Goal: Task Accomplishment & Management: Complete application form

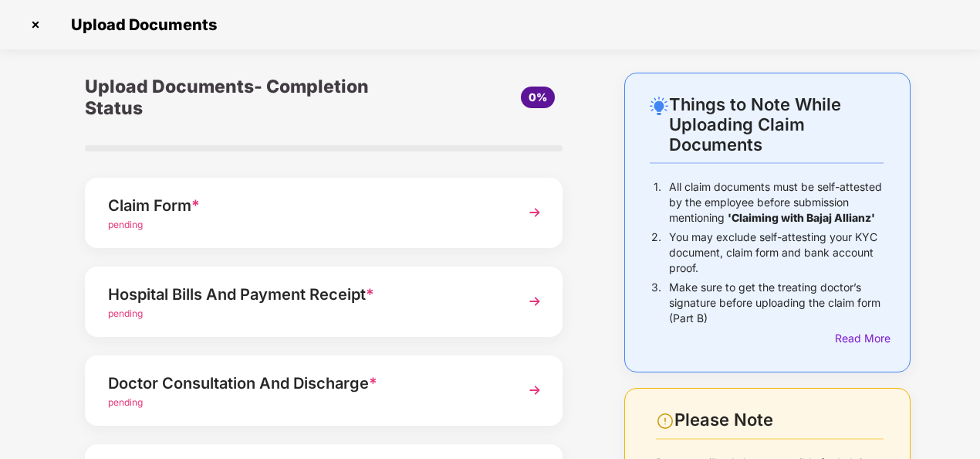
click at [123, 227] on span "pending" at bounding box center [125, 224] width 35 height 12
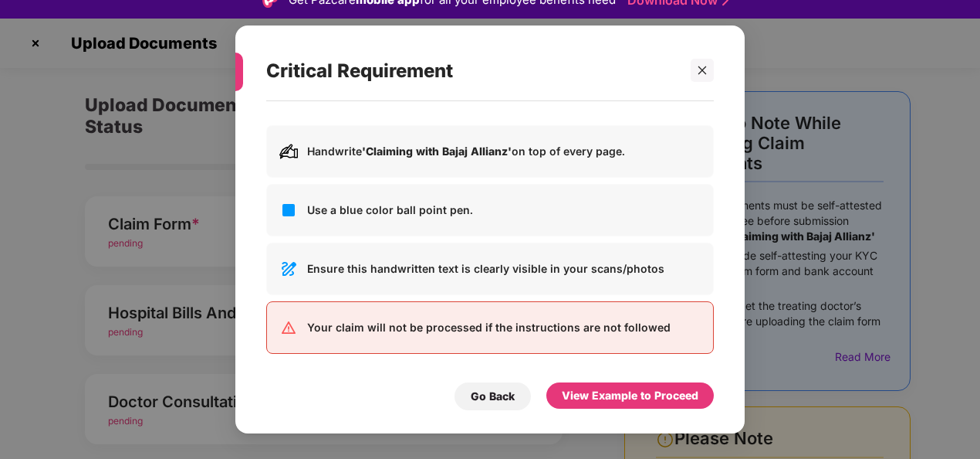
scroll to position [37, 0]
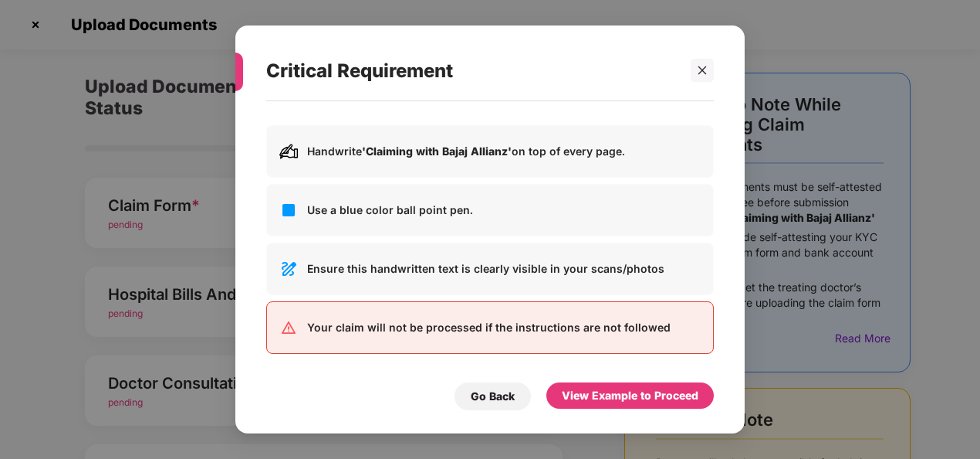
click at [489, 326] on p "Your claim will not be processed if the instructions are not followed" at bounding box center [504, 327] width 394 height 17
click at [642, 323] on p "Your claim will not be processed if the instructions are not followed" at bounding box center [504, 327] width 394 height 17
click at [646, 425] on div "Critical Requirement Ensure to follow the instructions to avoid delays in claim…" at bounding box center [489, 229] width 509 height 408
click at [622, 410] on div "Ensure to follow the instructions to avoid delays in claiming process Handwrite…" at bounding box center [489, 259] width 509 height 316
click at [706, 66] on icon "close" at bounding box center [702, 70] width 11 height 11
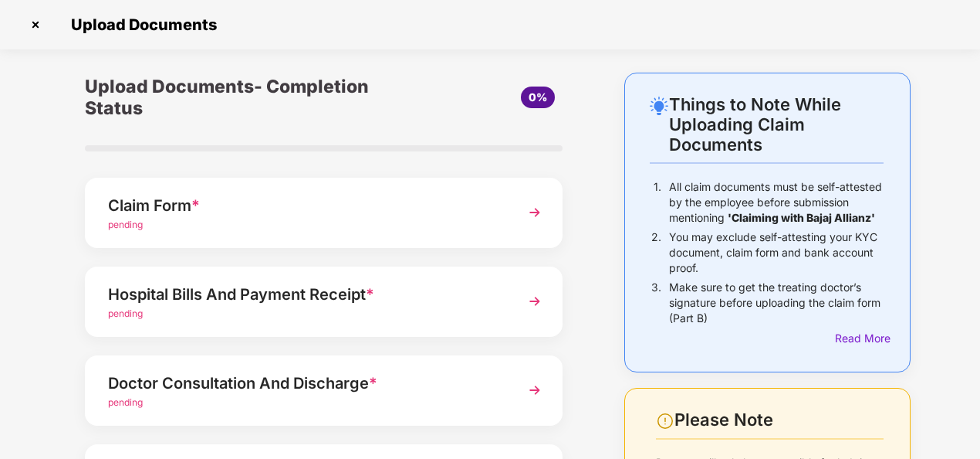
click at [141, 202] on div "Claim Form *" at bounding box center [305, 205] width 395 height 25
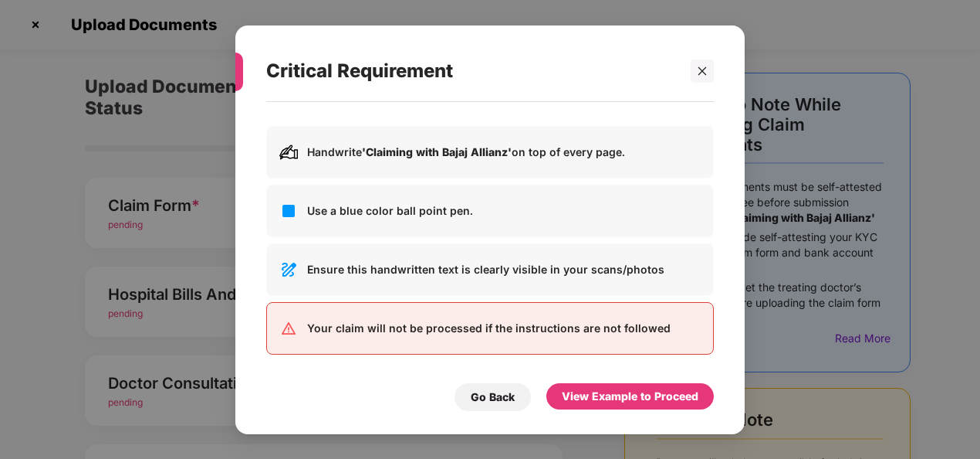
scroll to position [0, 0]
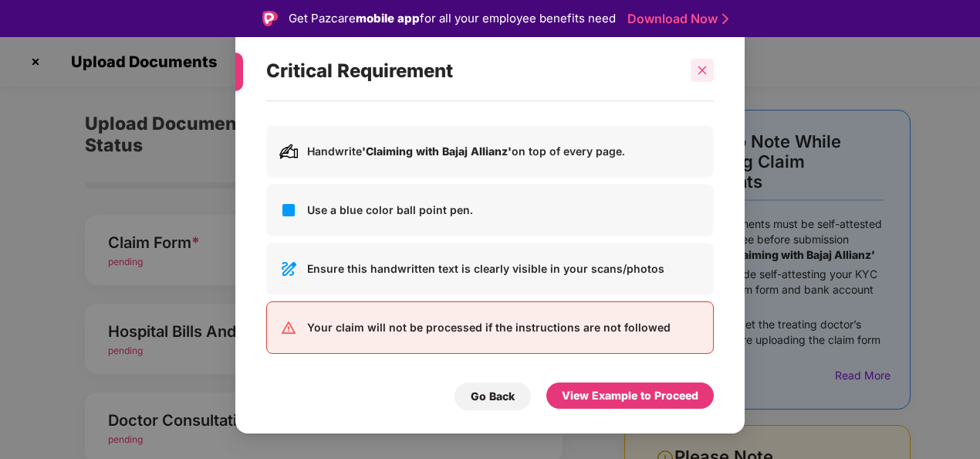
click at [695, 62] on div at bounding box center [702, 70] width 23 height 23
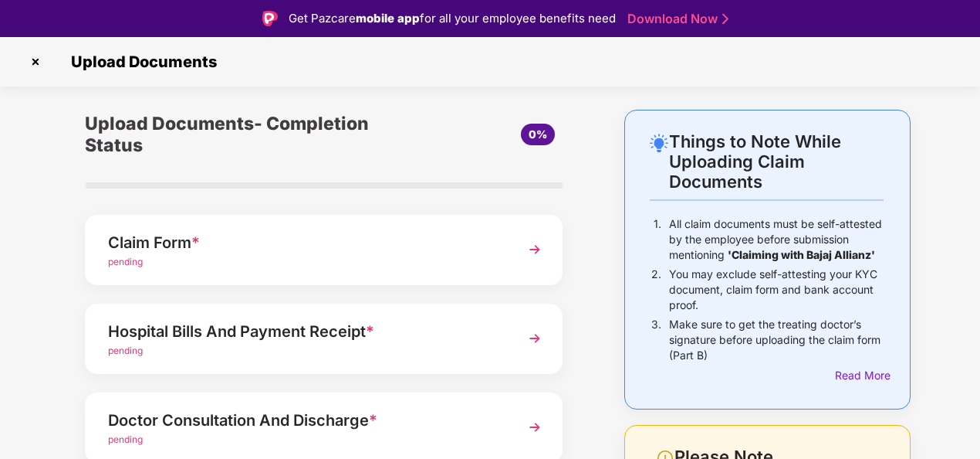
click at [682, 16] on link "Download Now" at bounding box center [676, 19] width 96 height 16
click at [529, 244] on img at bounding box center [535, 249] width 28 height 28
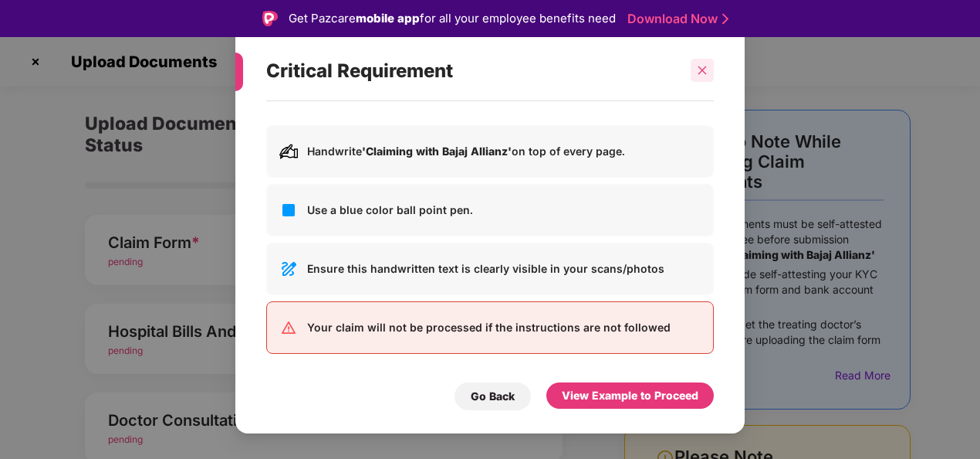
click at [695, 71] on div at bounding box center [702, 70] width 23 height 23
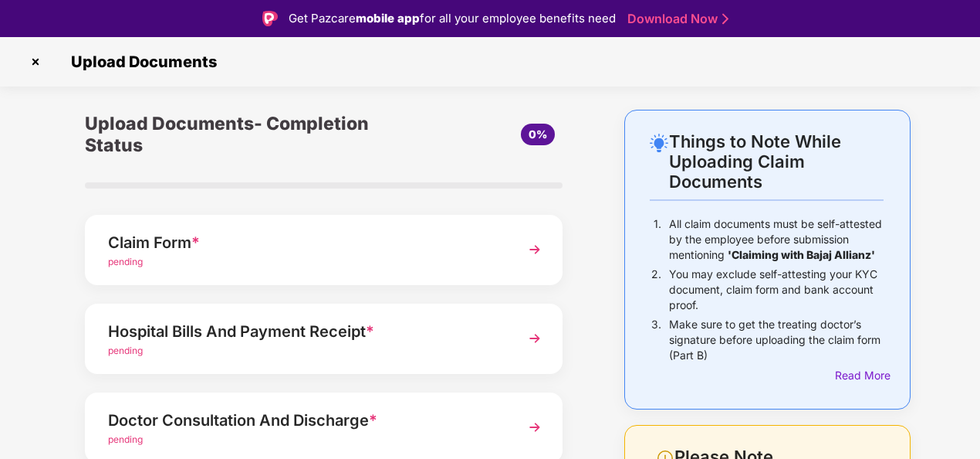
click at [132, 184] on div at bounding box center [324, 185] width 478 height 6
click at [124, 219] on div "Claim Form * pending" at bounding box center [324, 250] width 478 height 70
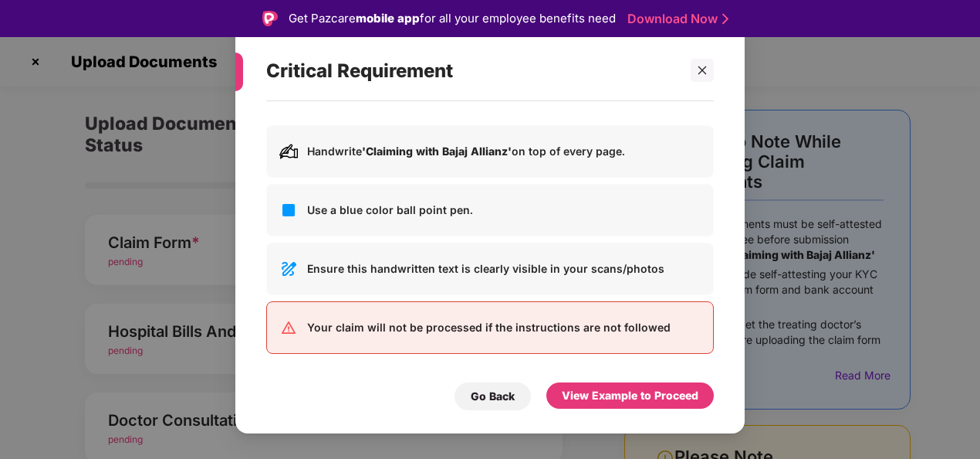
drag, startPoint x: 697, startPoint y: 63, endPoint x: 297, endPoint y: 181, distance: 416.7
click at [698, 63] on div at bounding box center [702, 70] width 23 height 23
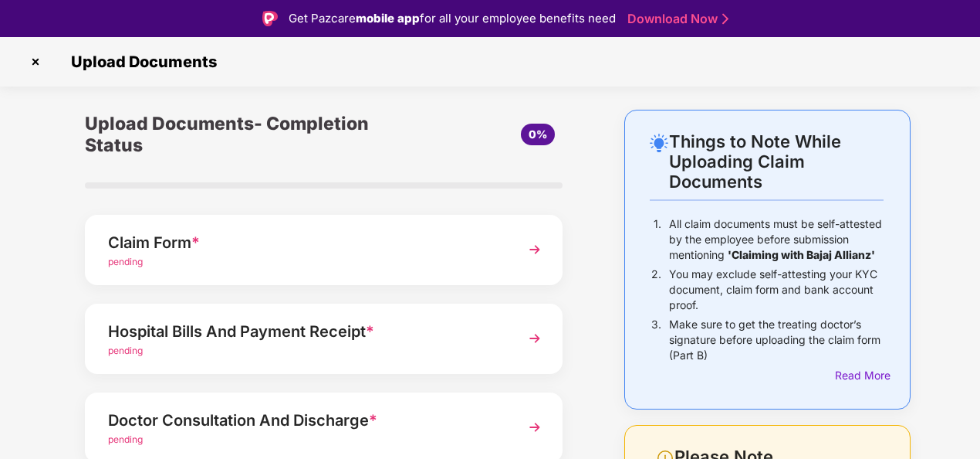
click at [151, 247] on div "Claim Form *" at bounding box center [305, 242] width 395 height 25
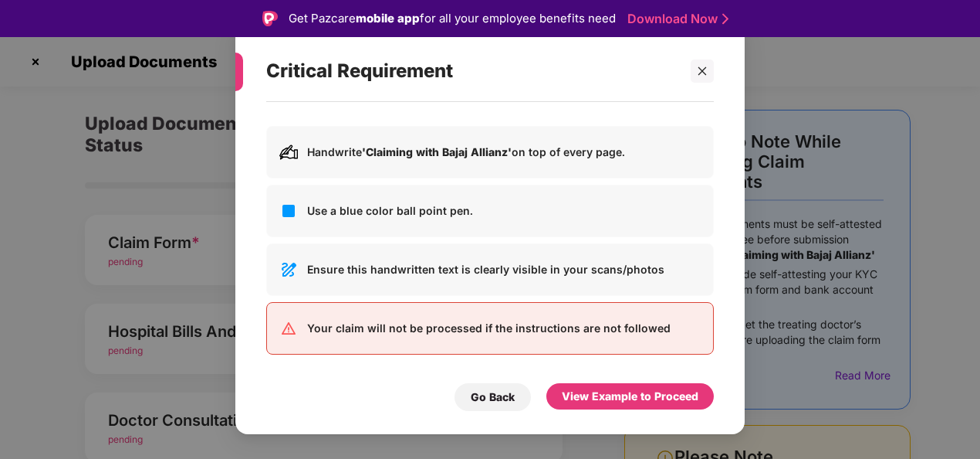
click at [130, 266] on div "Critical Requirement Ensure to follow the instructions to avoid delays in claim…" at bounding box center [490, 229] width 980 height 459
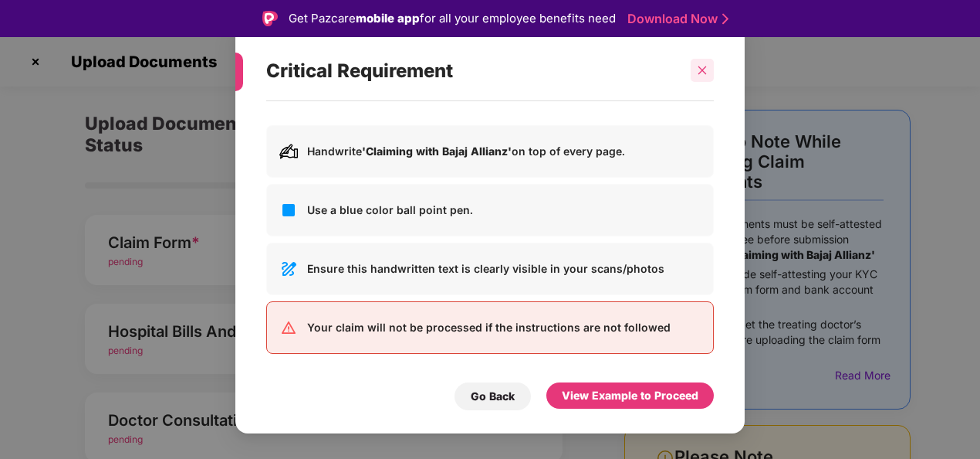
click at [697, 68] on icon "close" at bounding box center [702, 70] width 11 height 11
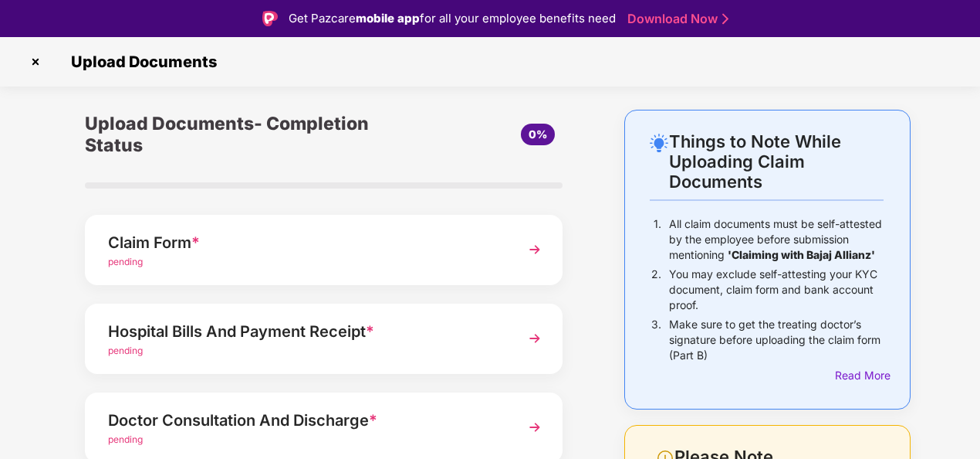
click at [131, 267] on div "pending" at bounding box center [305, 262] width 395 height 15
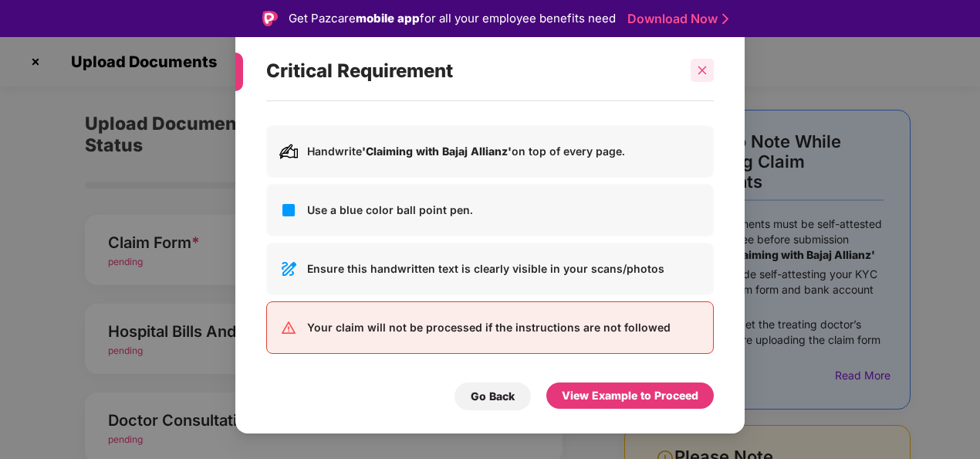
click at [695, 72] on div at bounding box center [702, 70] width 23 height 23
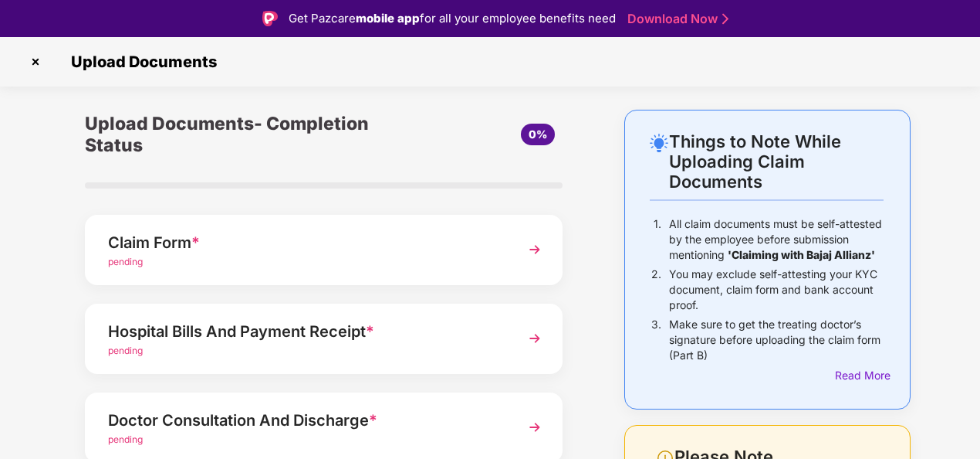
click at [273, 279] on div "Claim Form * pending" at bounding box center [324, 250] width 478 height 70
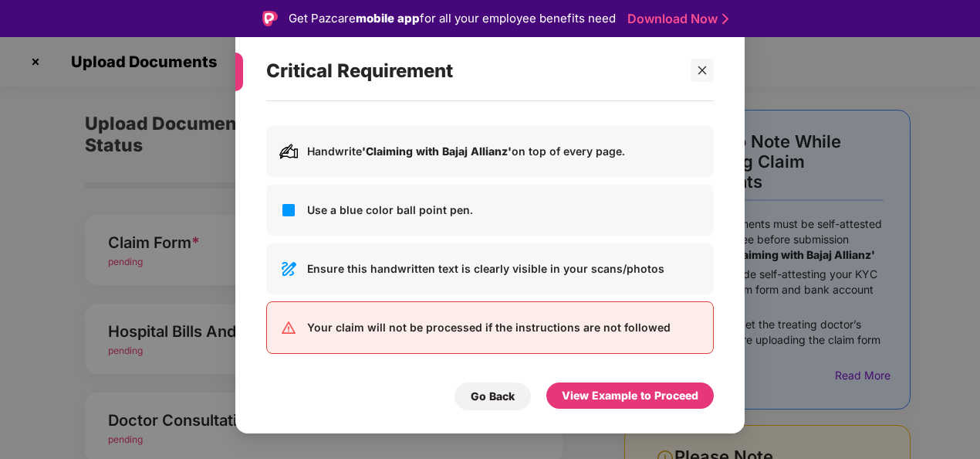
scroll to position [37, 0]
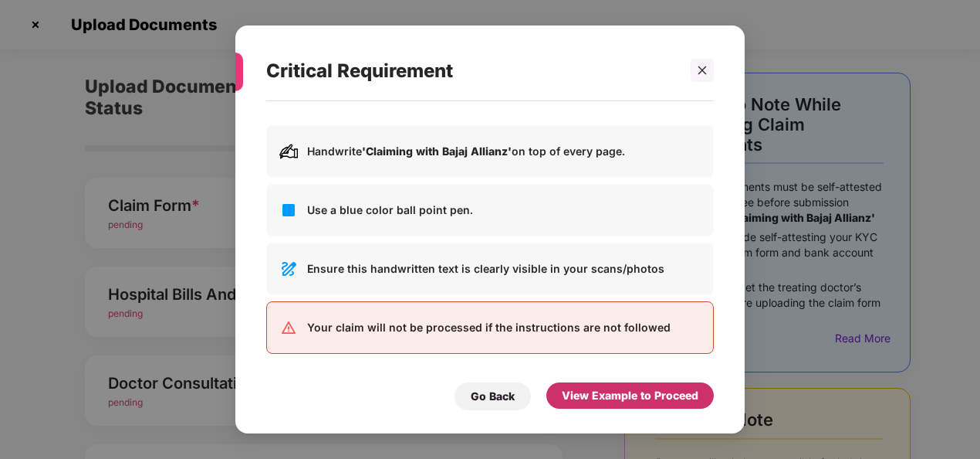
click at [631, 406] on div "View Example to Proceed" at bounding box center [631, 395] width 168 height 26
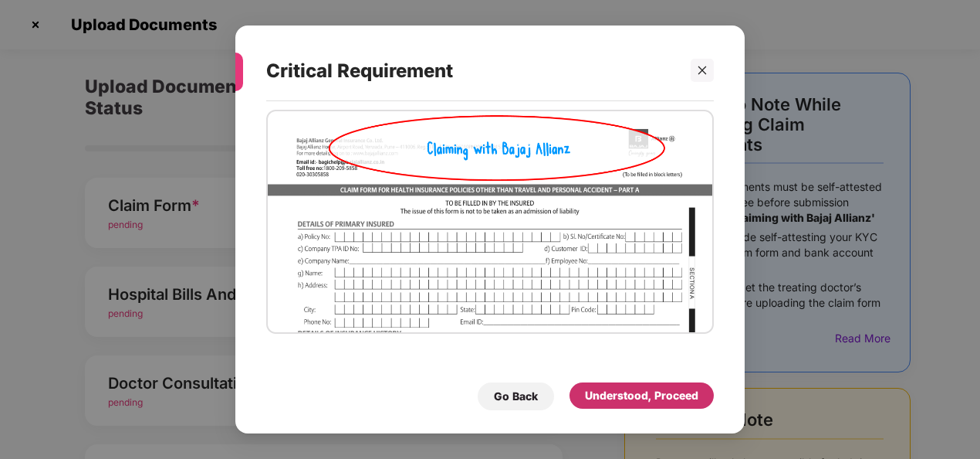
click at [634, 402] on div "Understood, Proceed" at bounding box center [641, 395] width 113 height 17
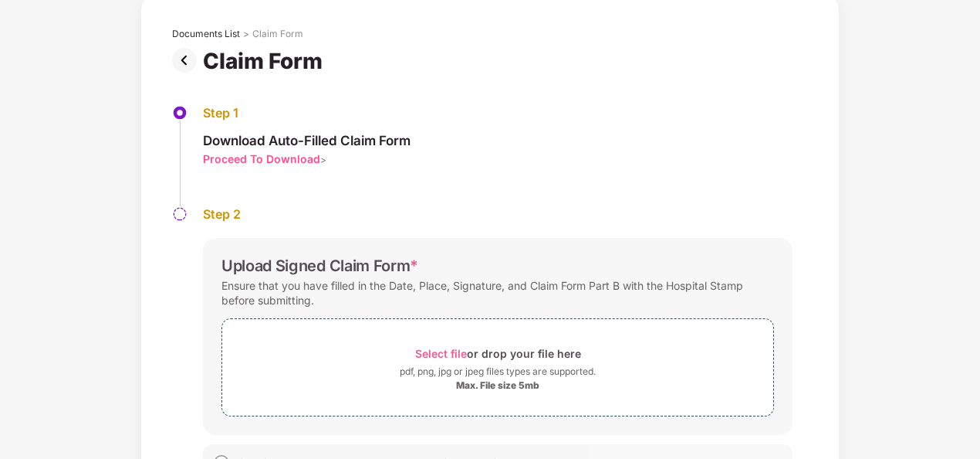
scroll to position [137, 0]
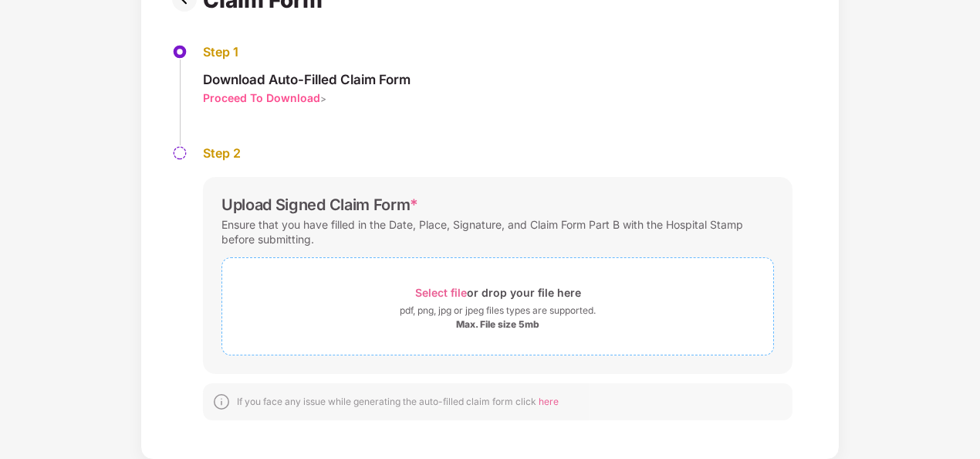
click at [434, 294] on span "Select file" at bounding box center [441, 292] width 52 height 13
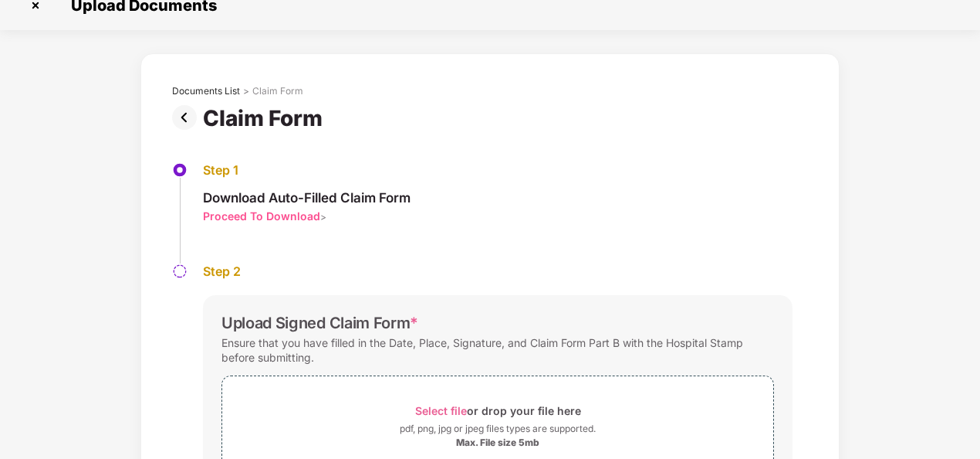
scroll to position [0, 0]
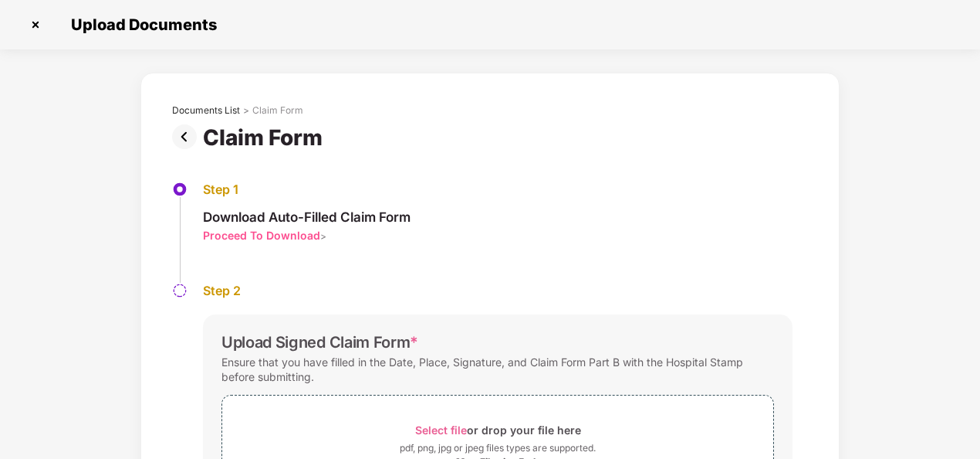
click at [178, 137] on img at bounding box center [187, 136] width 31 height 25
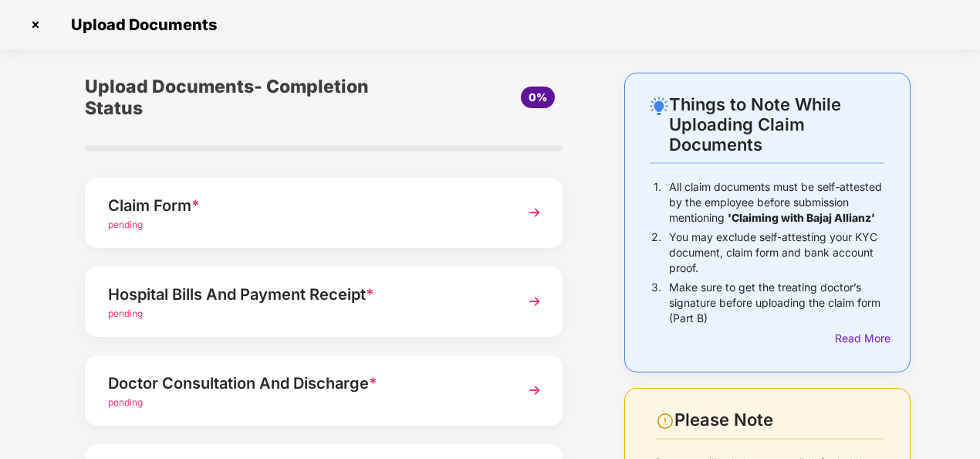
click at [141, 291] on div "Hospital Bills And Payment Receipt *" at bounding box center [305, 294] width 395 height 25
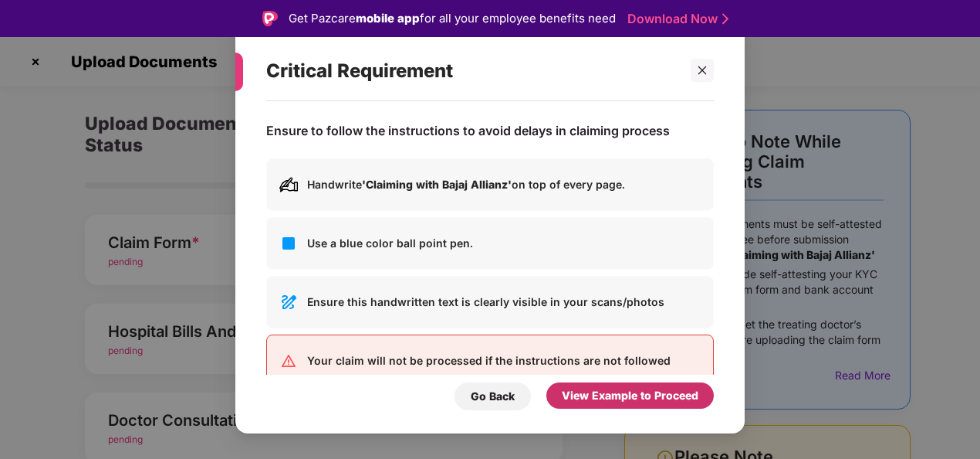
click at [614, 392] on div "View Example to Proceed" at bounding box center [630, 395] width 137 height 17
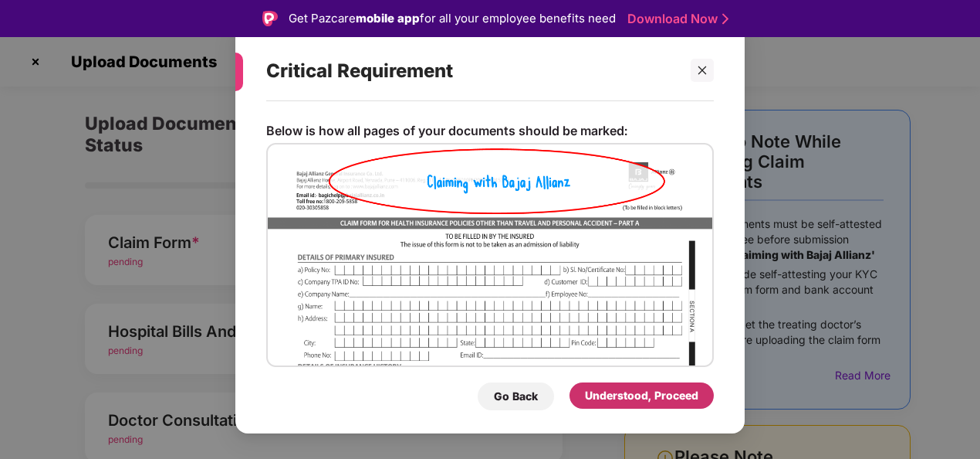
click at [614, 392] on div "Understood, Proceed" at bounding box center [641, 395] width 113 height 17
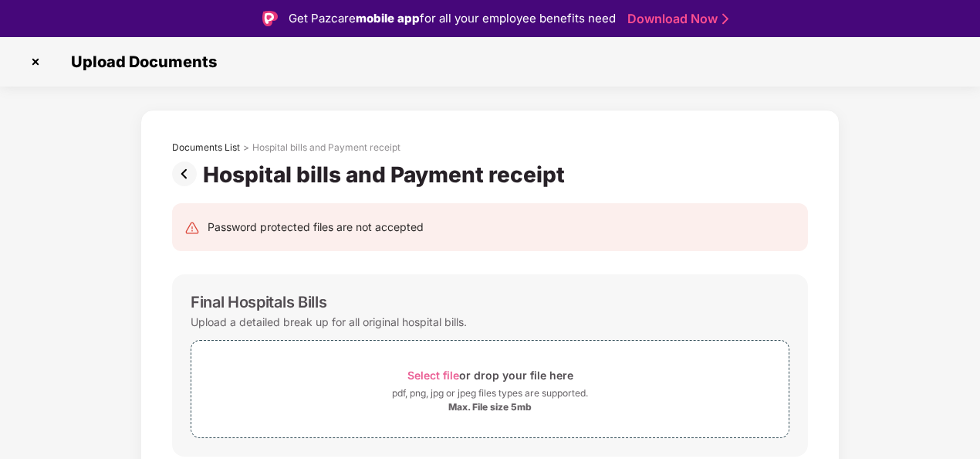
click at [36, 57] on img at bounding box center [35, 61] width 25 height 25
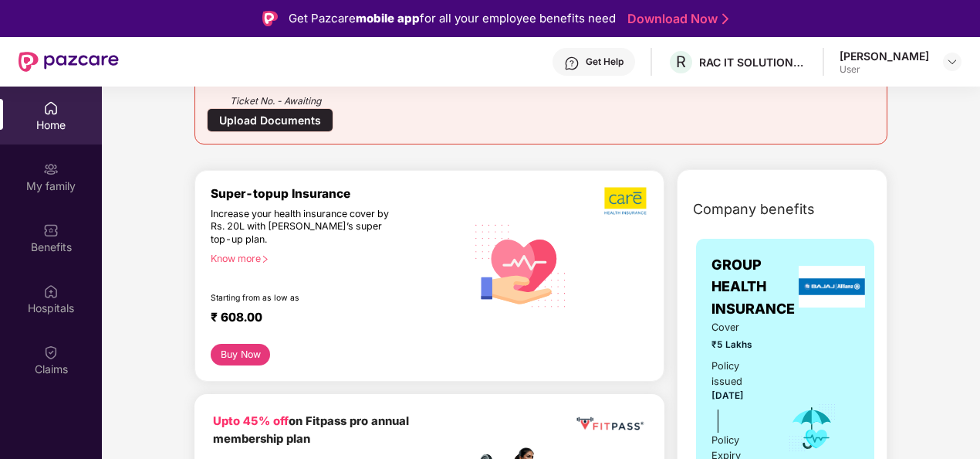
scroll to position [463, 0]
